Goal: Transaction & Acquisition: Purchase product/service

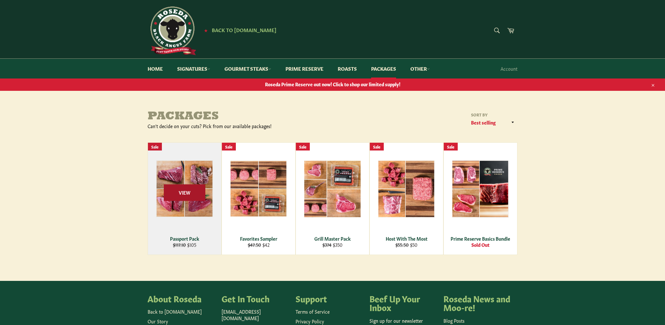
click at [187, 192] on span "View" at bounding box center [185, 192] width 42 height 17
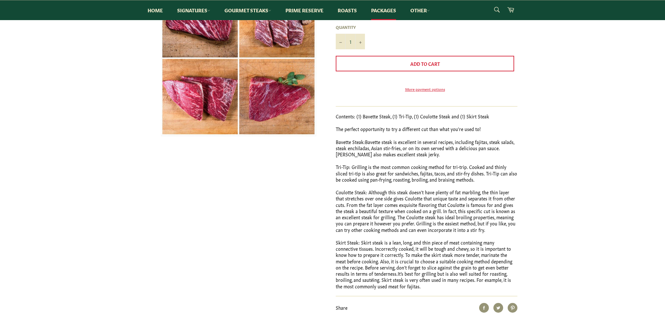
scroll to position [97, 0]
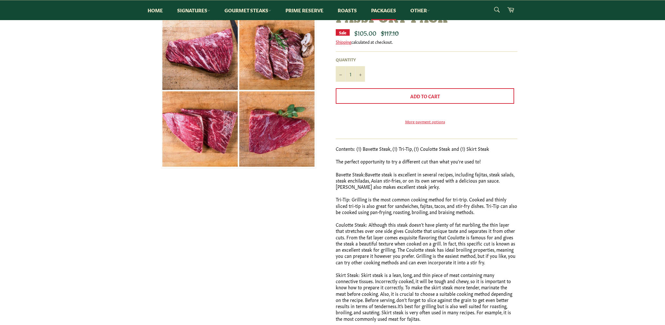
click at [276, 133] on img at bounding box center [238, 91] width 155 height 156
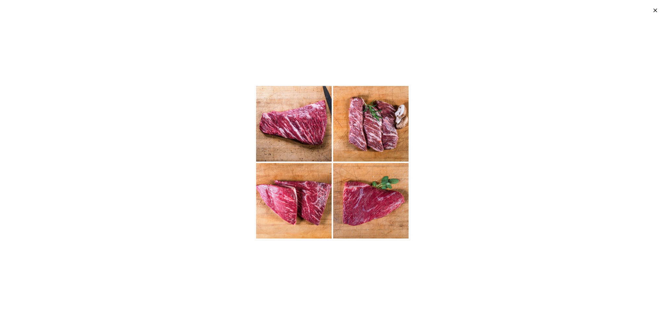
click at [276, 133] on div at bounding box center [332, 162] width 665 height 325
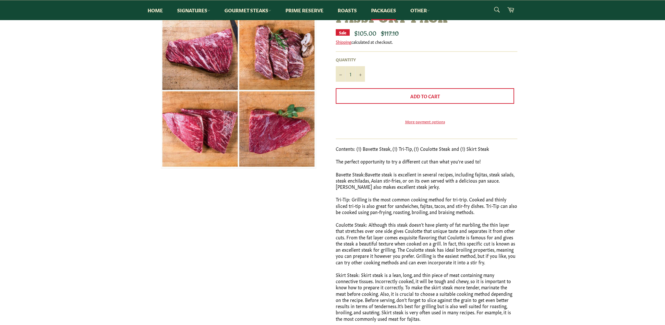
click at [276, 133] on img at bounding box center [238, 91] width 155 height 156
click at [0, 0] on img at bounding box center [0, 0] width 0 height 0
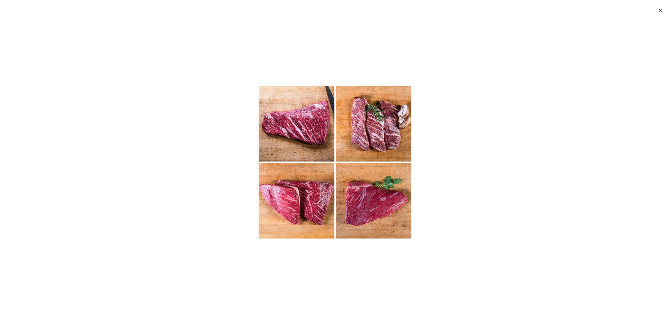
click at [356, 198] on img at bounding box center [335, 163] width 156 height 156
click at [206, 87] on div at bounding box center [335, 162] width 670 height 325
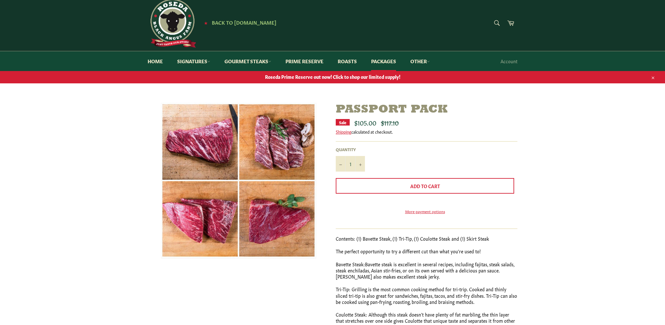
scroll to position [0, 0]
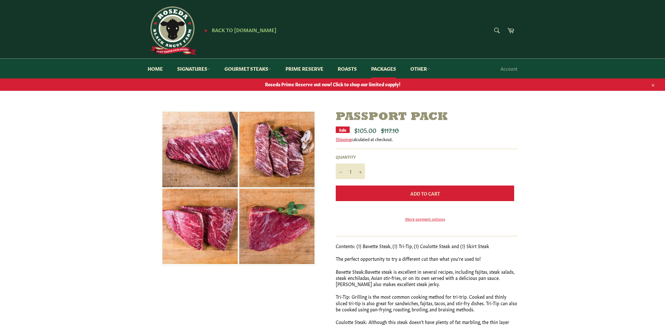
click at [422, 194] on span "Add to Cart" at bounding box center [426, 193] width 30 height 6
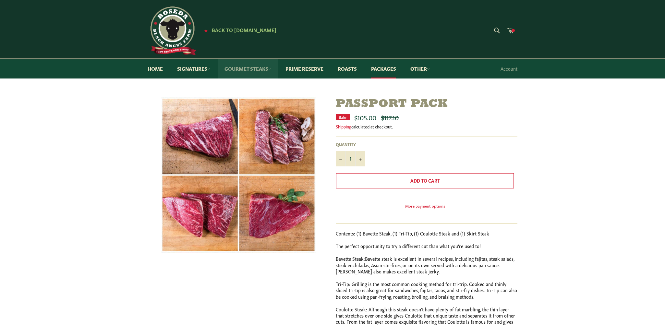
click at [252, 68] on link "Gourmet Steaks" at bounding box center [248, 69] width 60 height 20
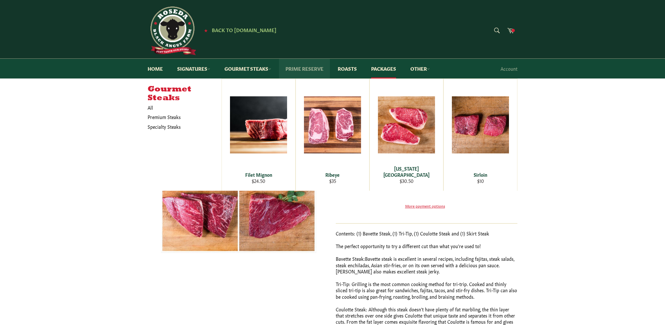
click at [304, 68] on link "Prime Reserve" at bounding box center [304, 69] width 51 height 20
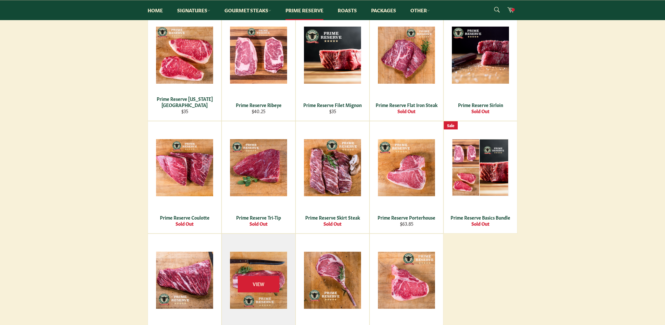
scroll to position [227, 0]
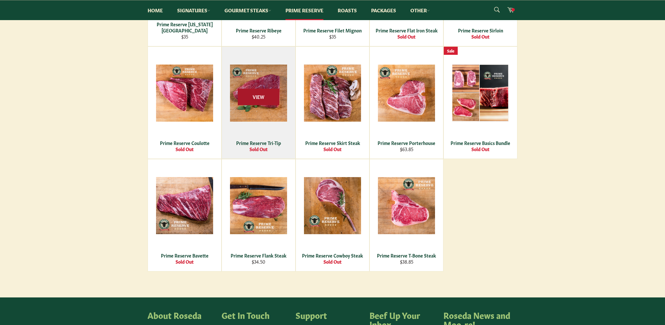
click at [259, 96] on span "View" at bounding box center [259, 97] width 42 height 17
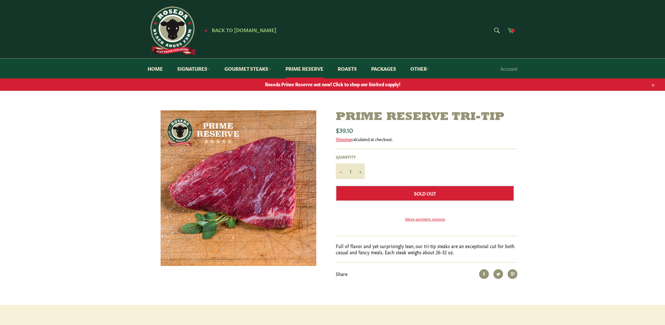
click at [511, 28] on icon at bounding box center [510, 30] width 7 height 7
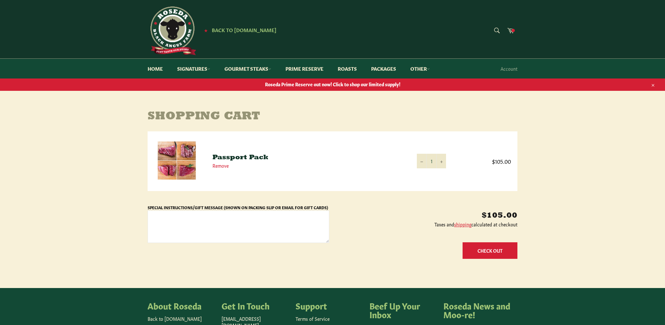
click at [478, 252] on button "Check Out" at bounding box center [490, 250] width 55 height 17
click at [482, 249] on button "Check Out" at bounding box center [490, 250] width 55 height 17
